Goal: Check status: Check status

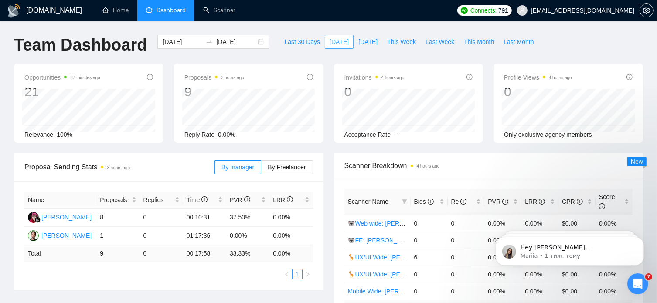
click at [329, 45] on span "[DATE]" at bounding box center [338, 42] width 19 height 10
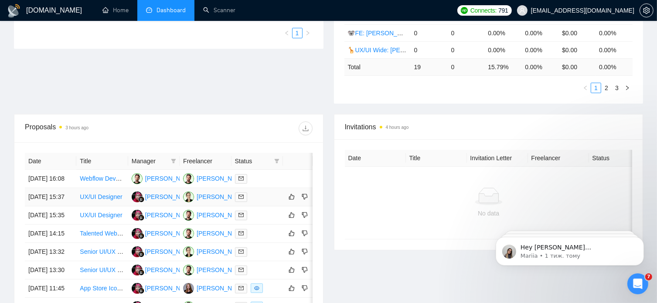
scroll to position [242, 0]
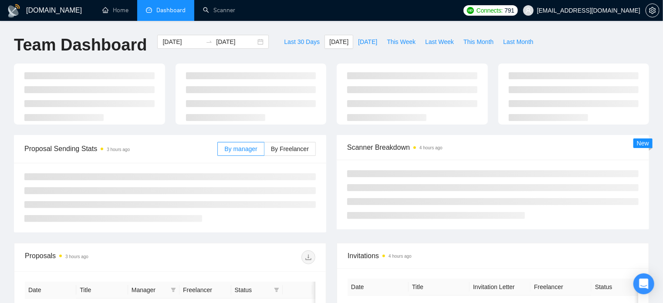
type input "[DATE]"
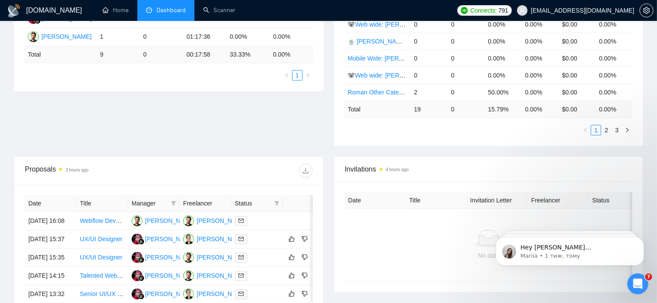
scroll to position [199, 0]
